Goal: Navigation & Orientation: Find specific page/section

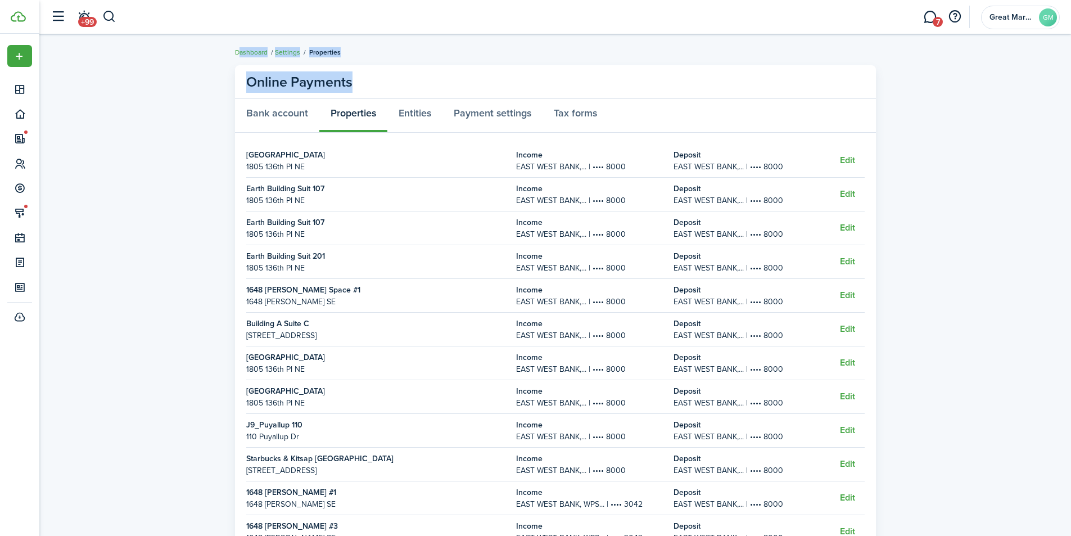
drag, startPoint x: 366, startPoint y: 82, endPoint x: 225, endPoint y: 48, distance: 144.6
click at [225, 48] on dashboard-content "Dashboard Settings Properties Online Payments Bank account Properties Entities …" at bounding box center [554, 332] width 1031 height 664
click at [446, 59] on breadcrumb "Dashboard Settings Properties" at bounding box center [555, 47] width 641 height 26
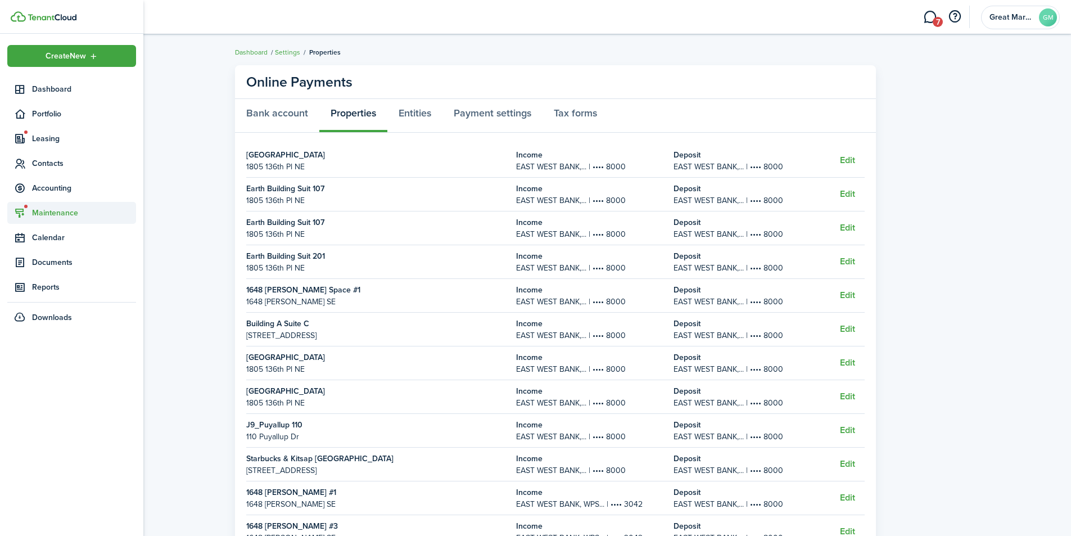
click at [51, 207] on span "Maintenance" at bounding box center [84, 213] width 104 height 12
click at [65, 241] on span "Requests" at bounding box center [74, 239] width 85 height 12
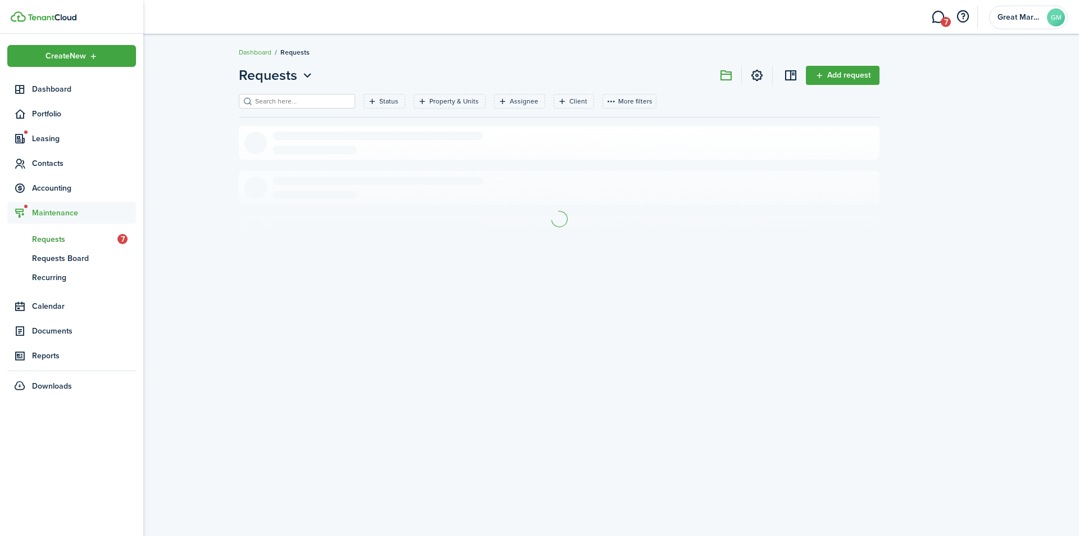
click at [56, 214] on span "Maintenance" at bounding box center [84, 213] width 104 height 12
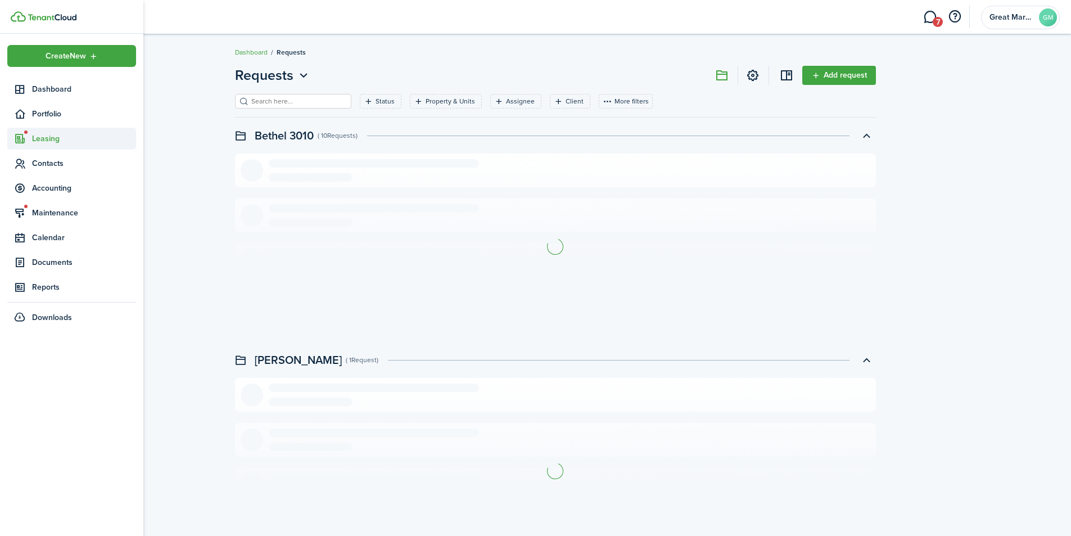
click at [54, 137] on span "Leasing" at bounding box center [84, 139] width 104 height 12
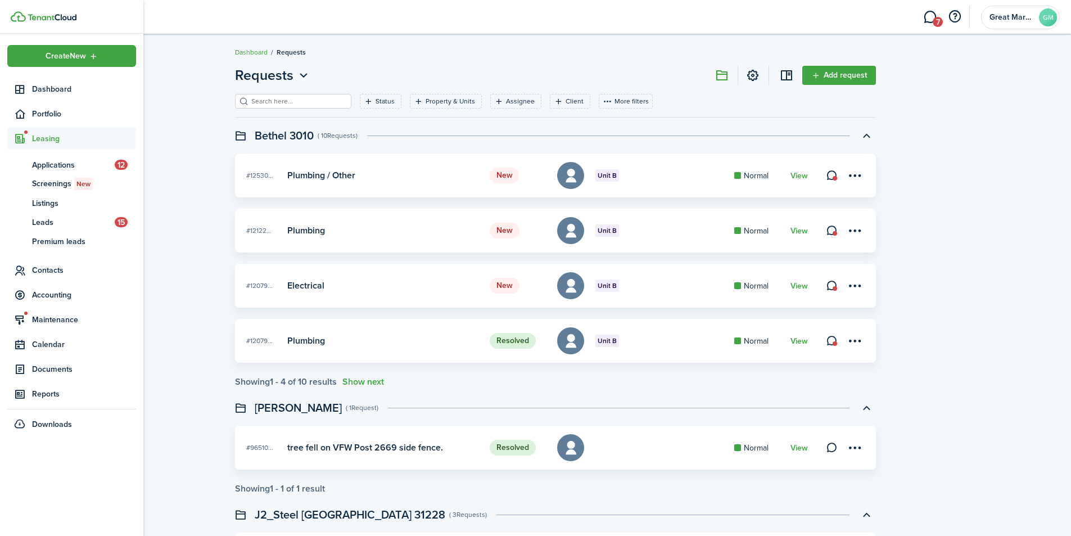
click at [58, 138] on span "Leasing" at bounding box center [84, 139] width 104 height 12
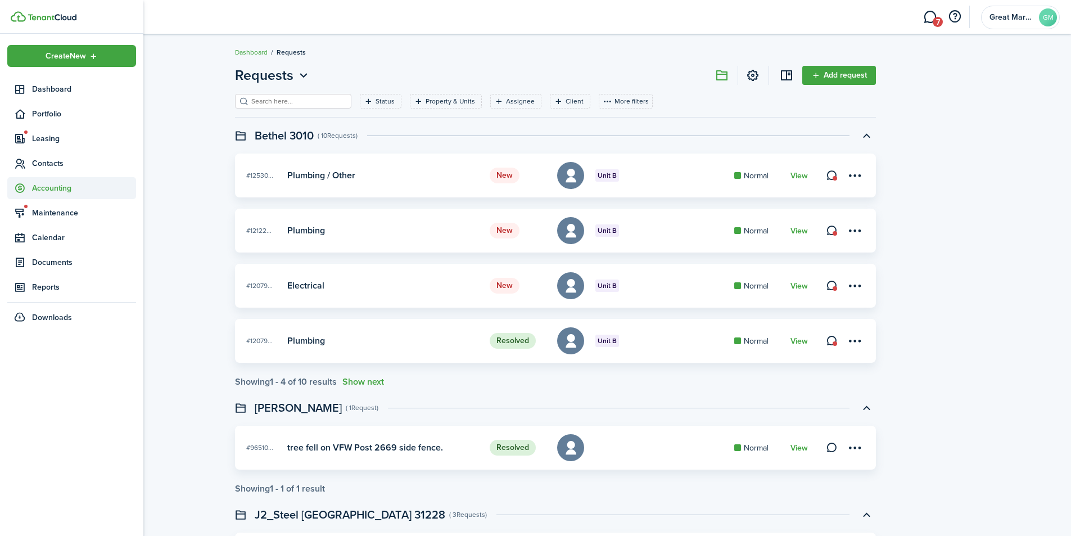
click at [48, 189] on span "Accounting" at bounding box center [84, 188] width 104 height 12
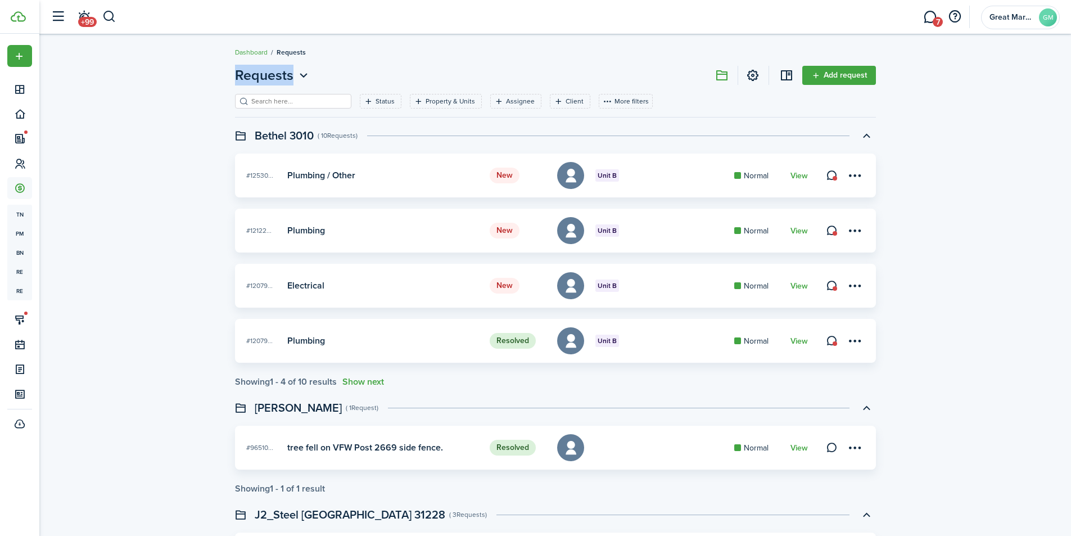
drag, startPoint x: 336, startPoint y: 81, endPoint x: 220, endPoint y: 44, distance: 122.1
drag, startPoint x: 344, startPoint y: 58, endPoint x: 342, endPoint y: 68, distance: 9.8
click at [343, 59] on breadcrumb "Dashboard Requests" at bounding box center [555, 47] width 641 height 26
drag, startPoint x: 338, startPoint y: 78, endPoint x: 230, endPoint y: 55, distance: 110.2
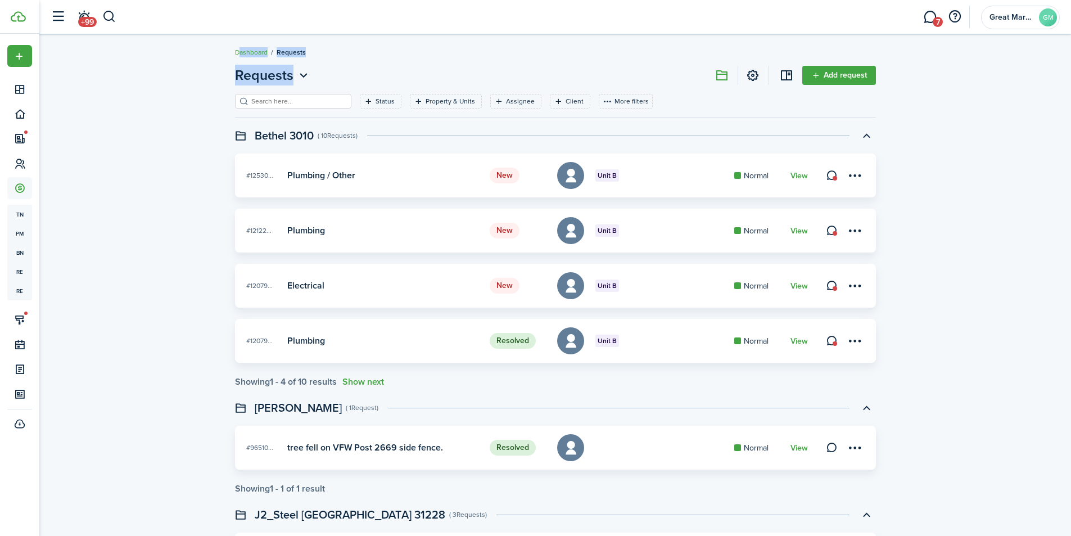
click at [104, 17] on button "button" at bounding box center [109, 16] width 14 height 19
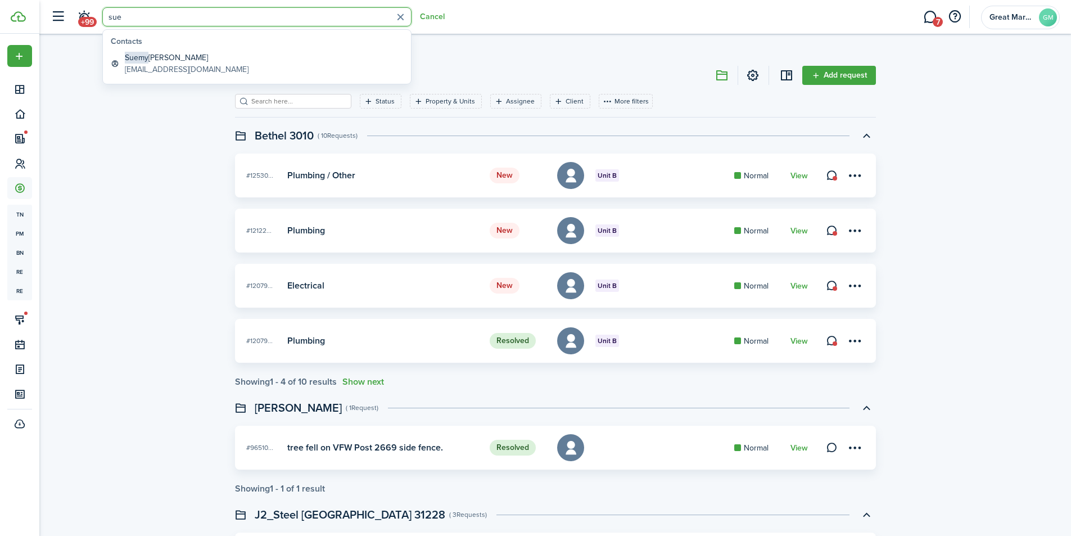
type input "sue"
